Goal: Task Accomplishment & Management: Manage account settings

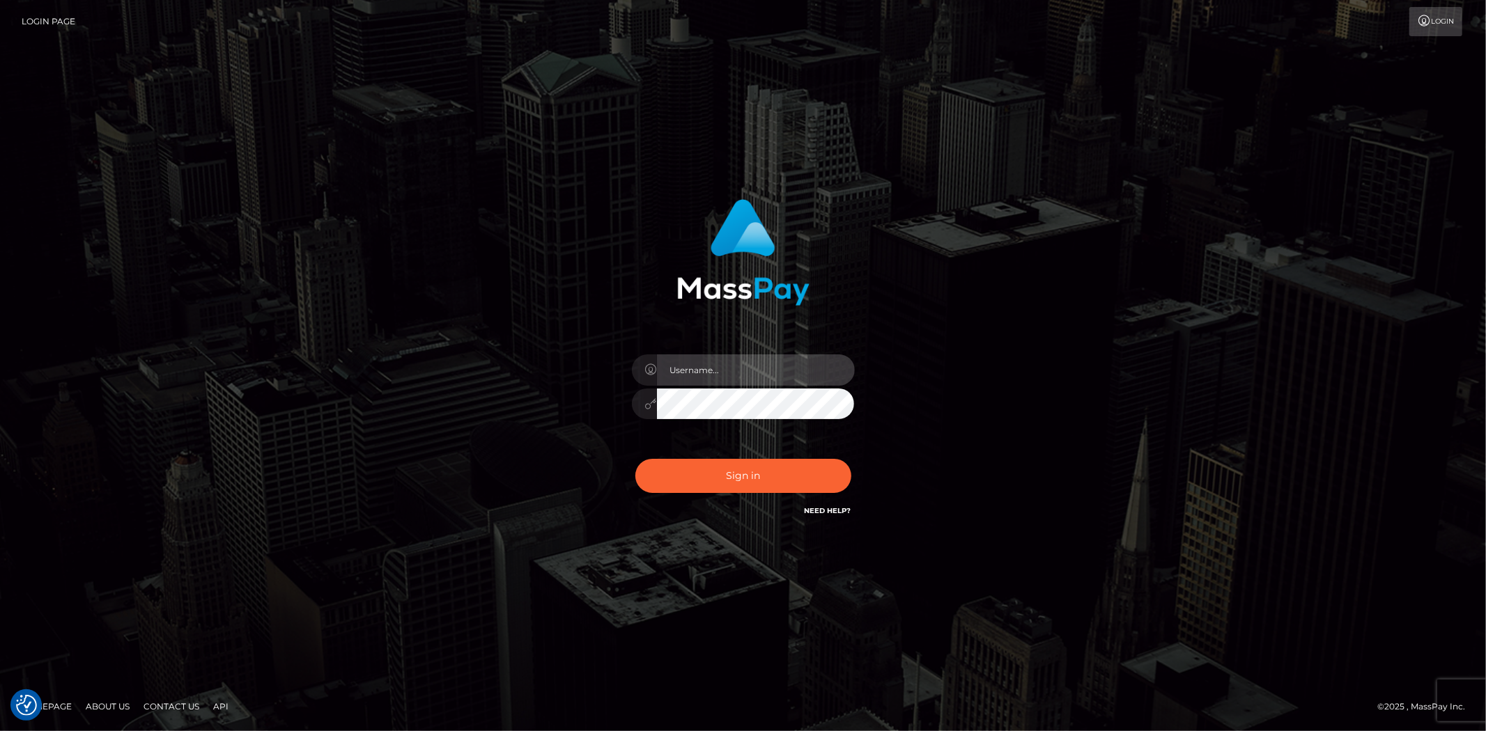
click at [719, 366] on input "text" at bounding box center [756, 370] width 198 height 31
type input "leigh.ann_main"
click at [749, 470] on button "Sign in" at bounding box center [743, 476] width 216 height 34
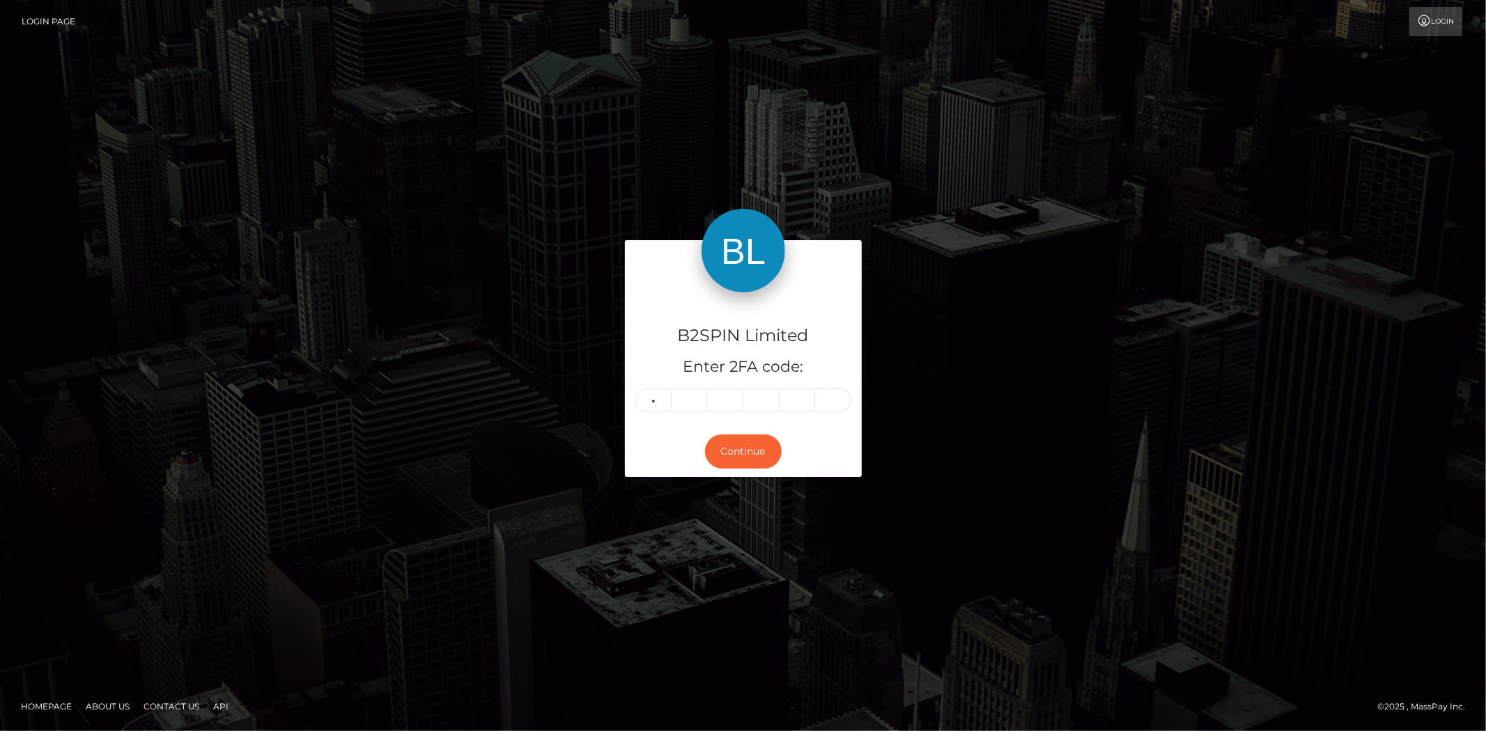
type input "8"
type input "3"
type input "1"
type input "6"
type input "5"
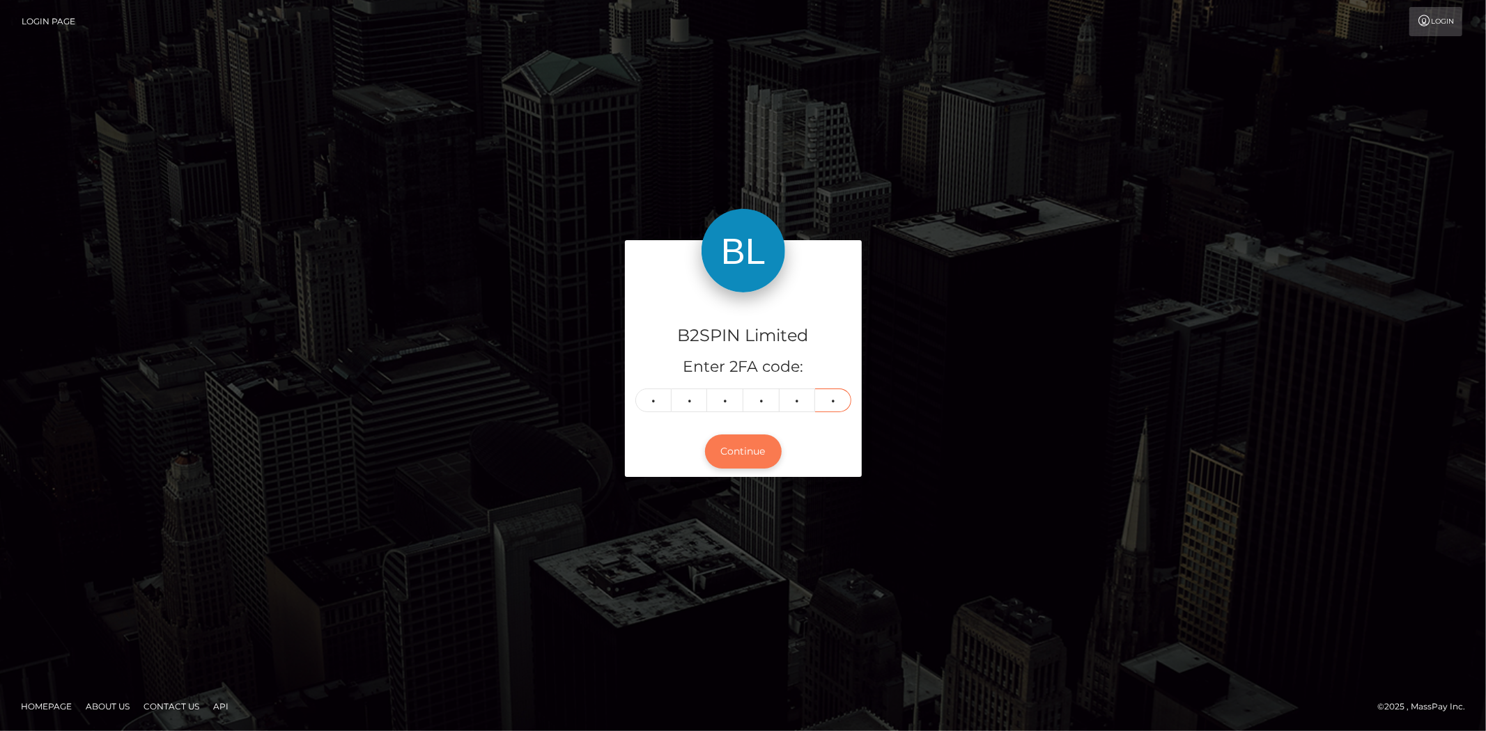
type input "6"
click at [731, 453] on button "Continue" at bounding box center [743, 452] width 77 height 34
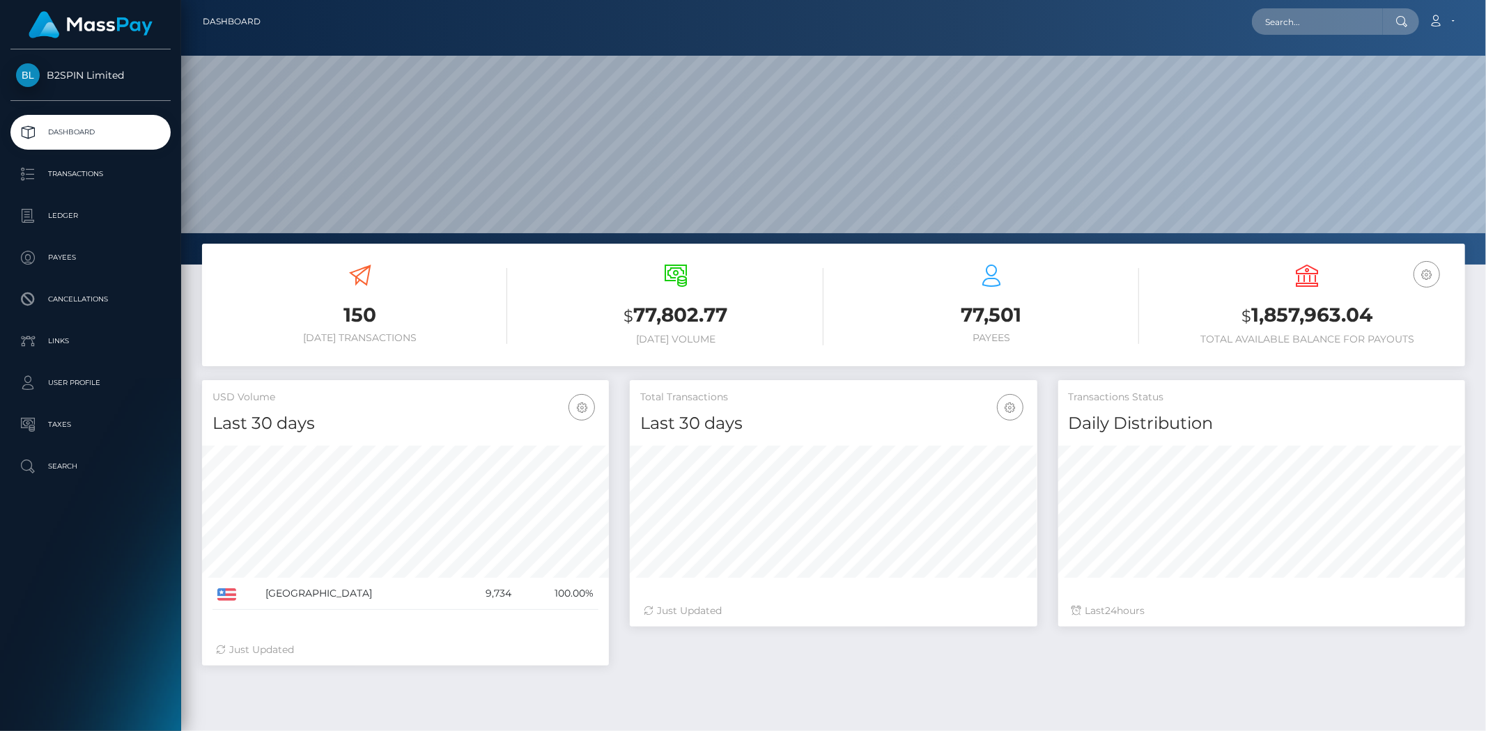
scroll to position [247, 407]
click at [93, 179] on p "Transactions" at bounding box center [90, 174] width 149 height 21
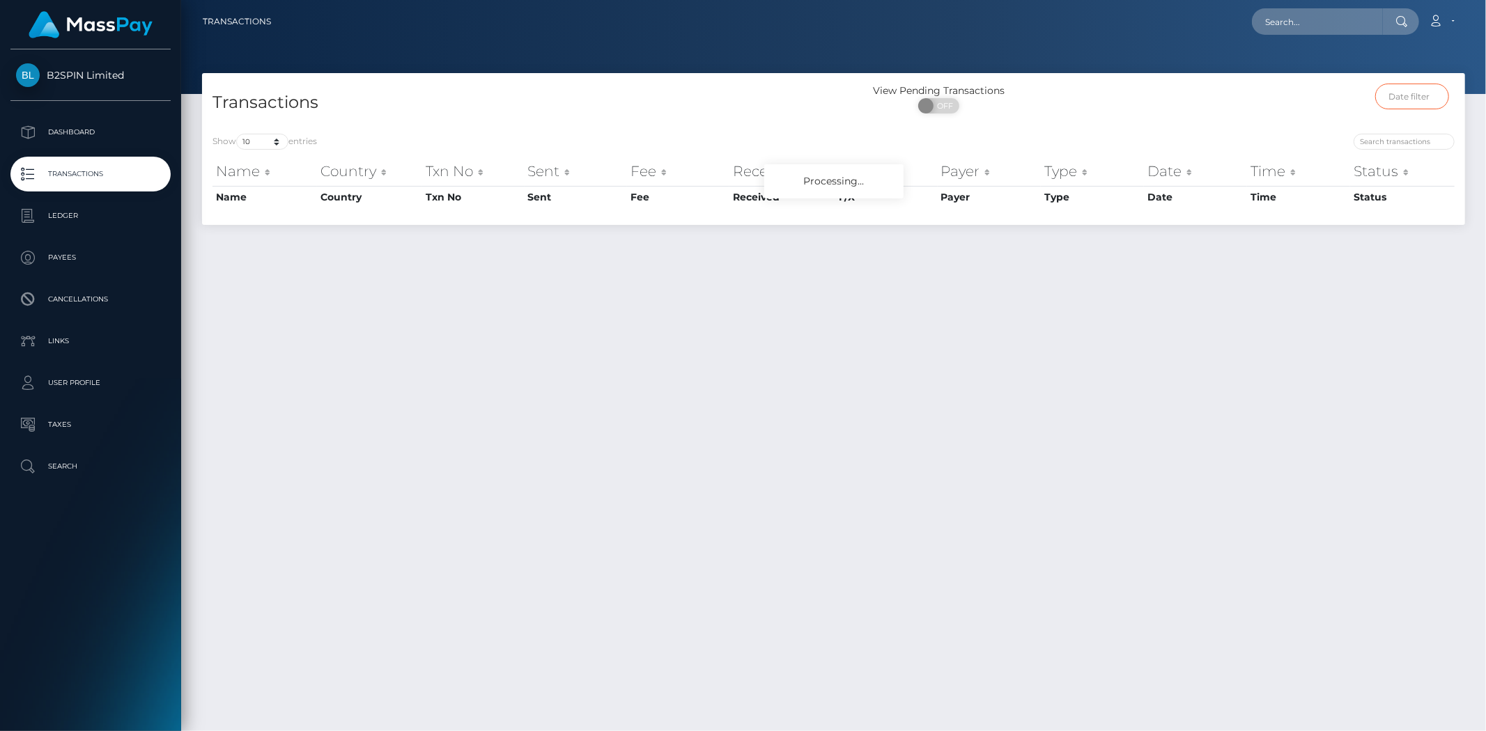
click at [1429, 91] on input "text" at bounding box center [1412, 97] width 74 height 26
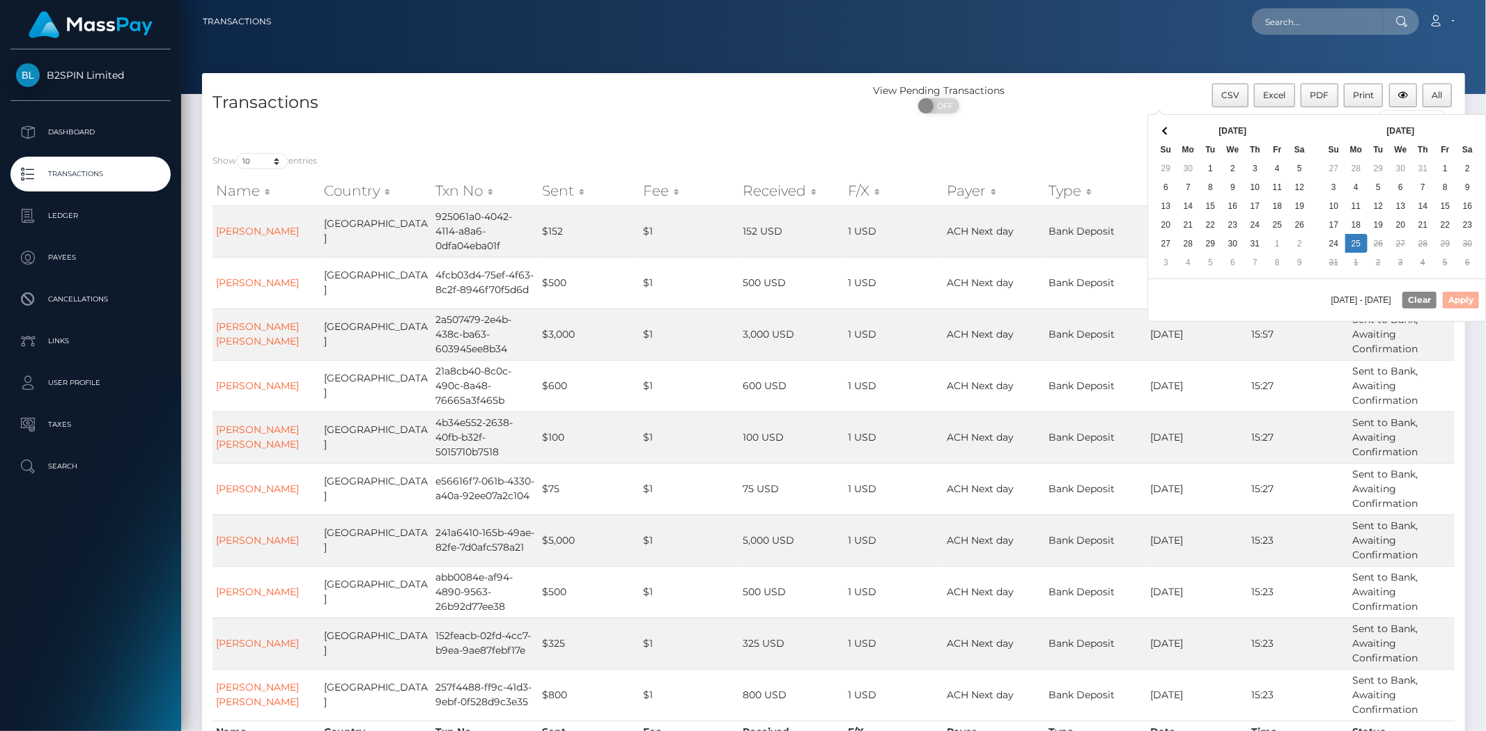
click at [1163, 130] on span at bounding box center [1166, 131] width 8 height 8
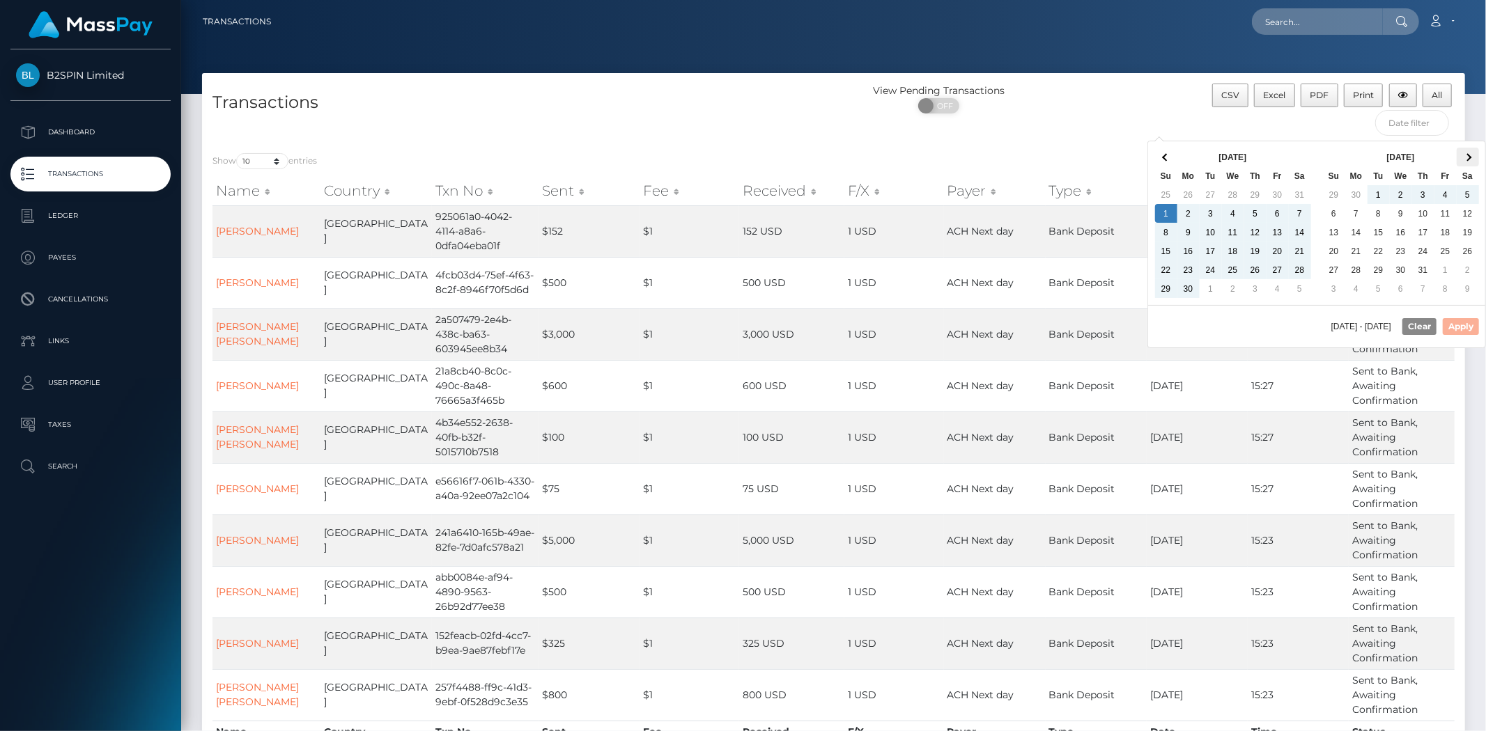
click at [1465, 156] on span at bounding box center [1467, 157] width 8 height 8
click at [1470, 323] on button "Apply" at bounding box center [1460, 326] width 36 height 17
type input "06/01/2025 - 08/25/2025"
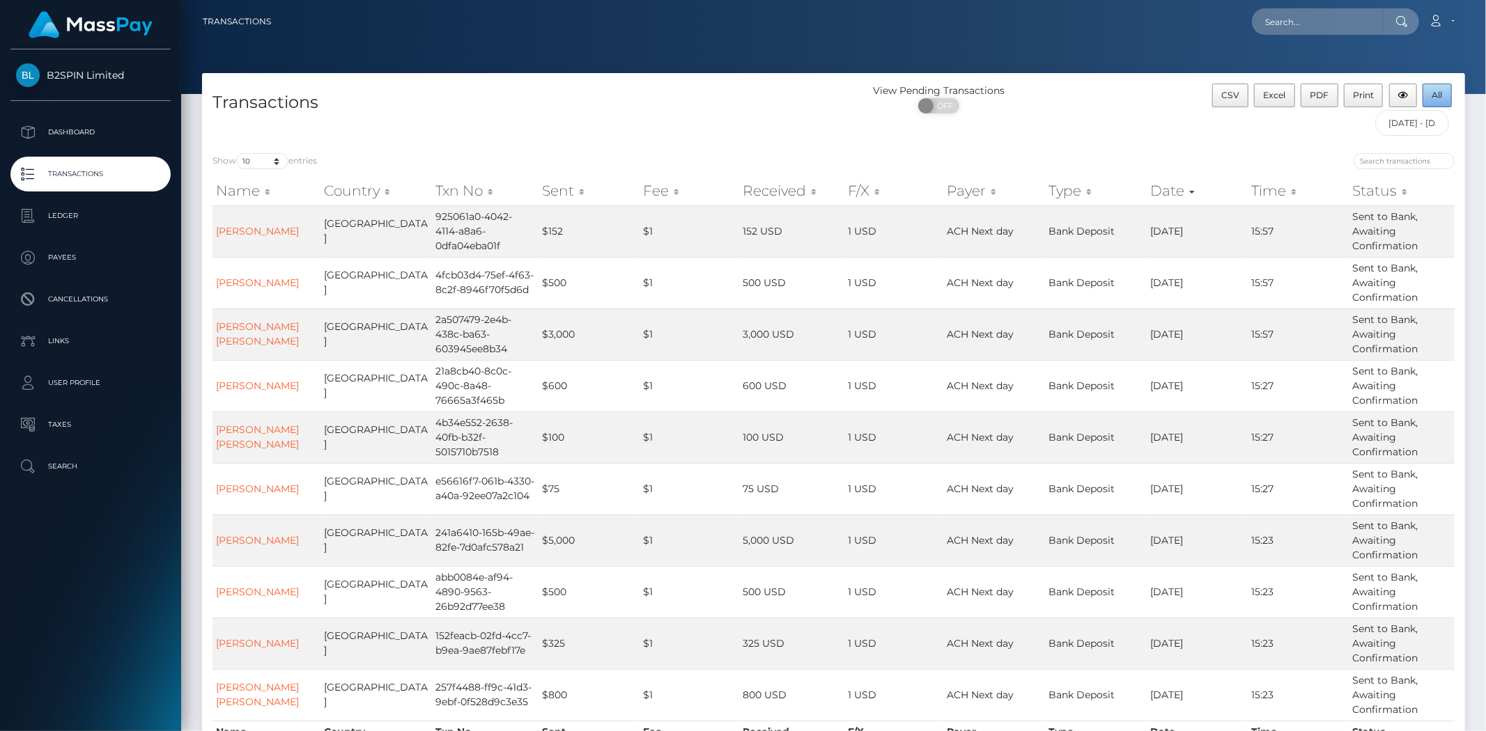
click at [1440, 96] on span "All" at bounding box center [1437, 95] width 10 height 10
